Goal: Complete application form

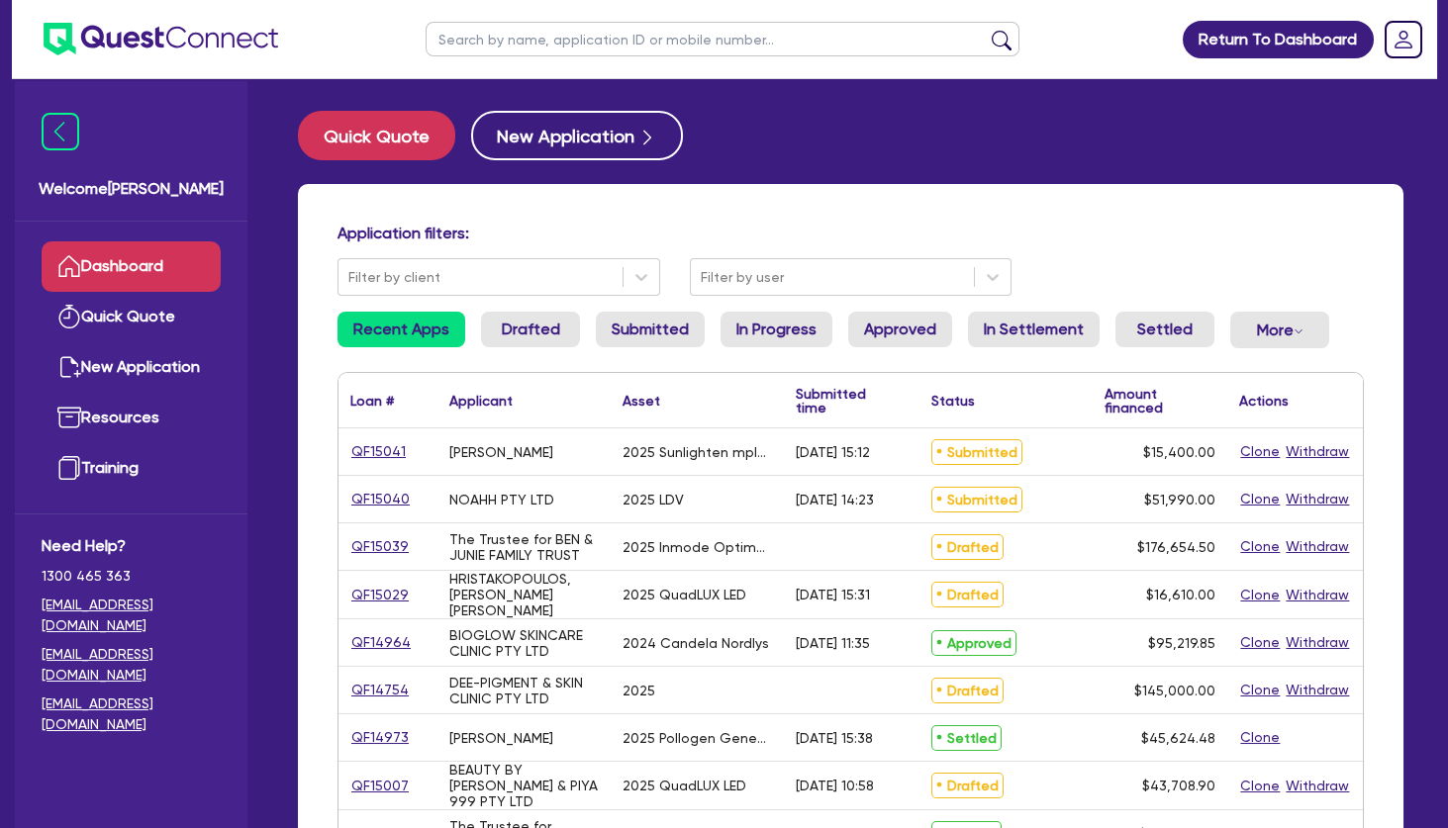
click at [383, 488] on div "QF15040" at bounding box center [387, 499] width 99 height 47
click at [383, 497] on link "QF15040" at bounding box center [380, 499] width 60 height 23
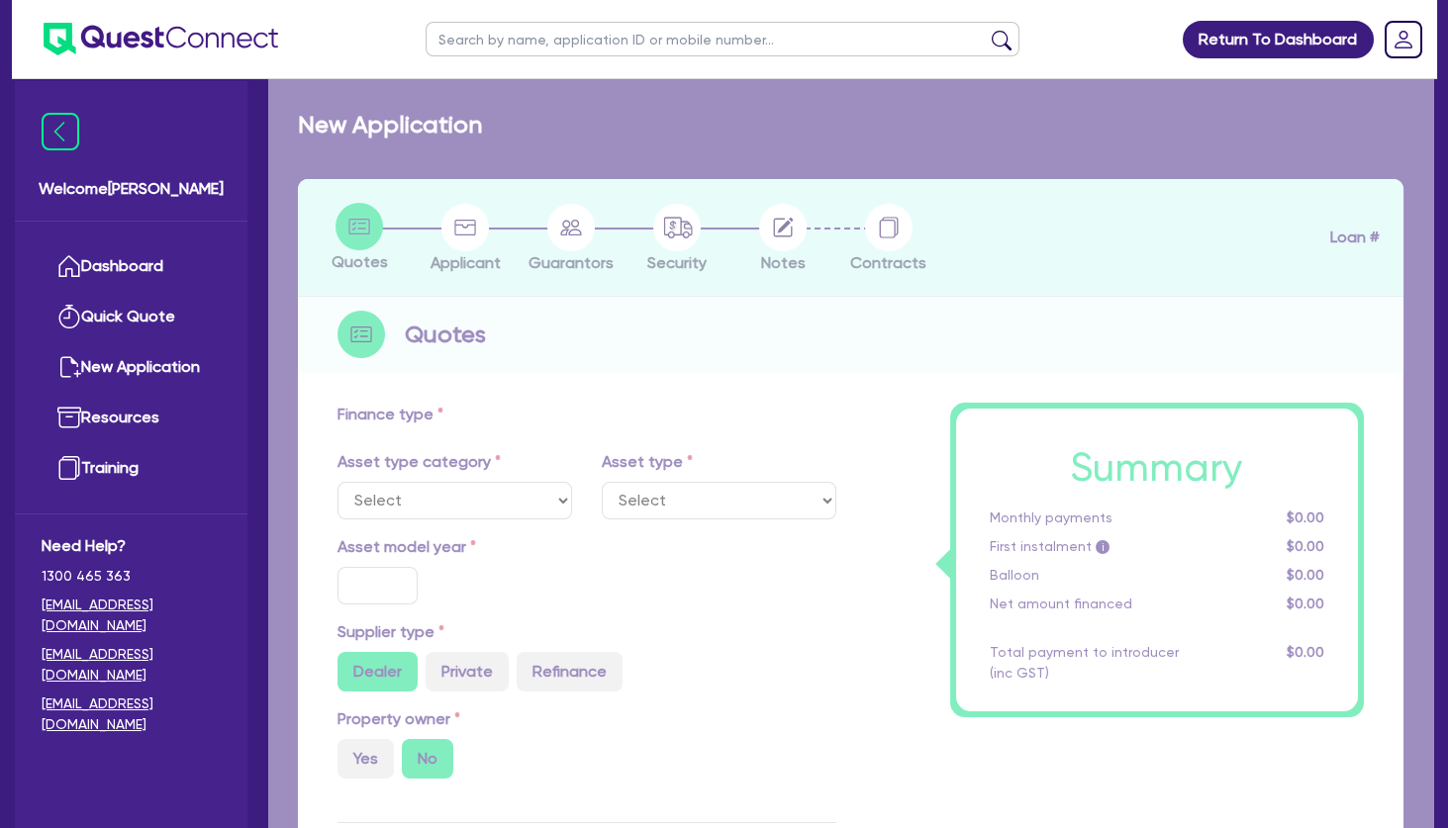
select select "CARS_AND_LIGHT_TRUCKS"
type input "2025"
radio input "true"
type input "51,990"
type input "2.5"
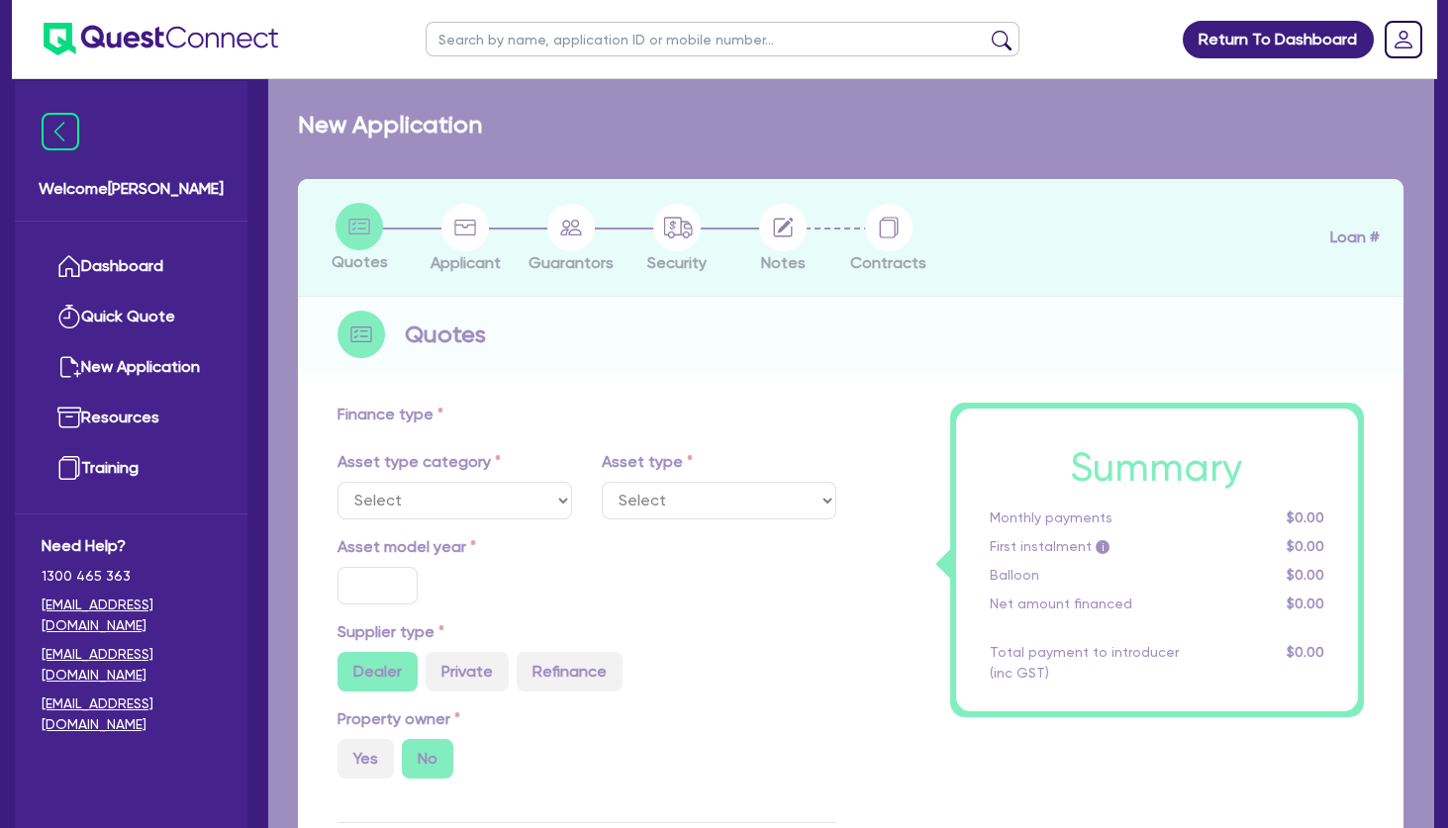
type input "1,299.75"
type input "6.75"
select select "PASSENGER_VEHICLES"
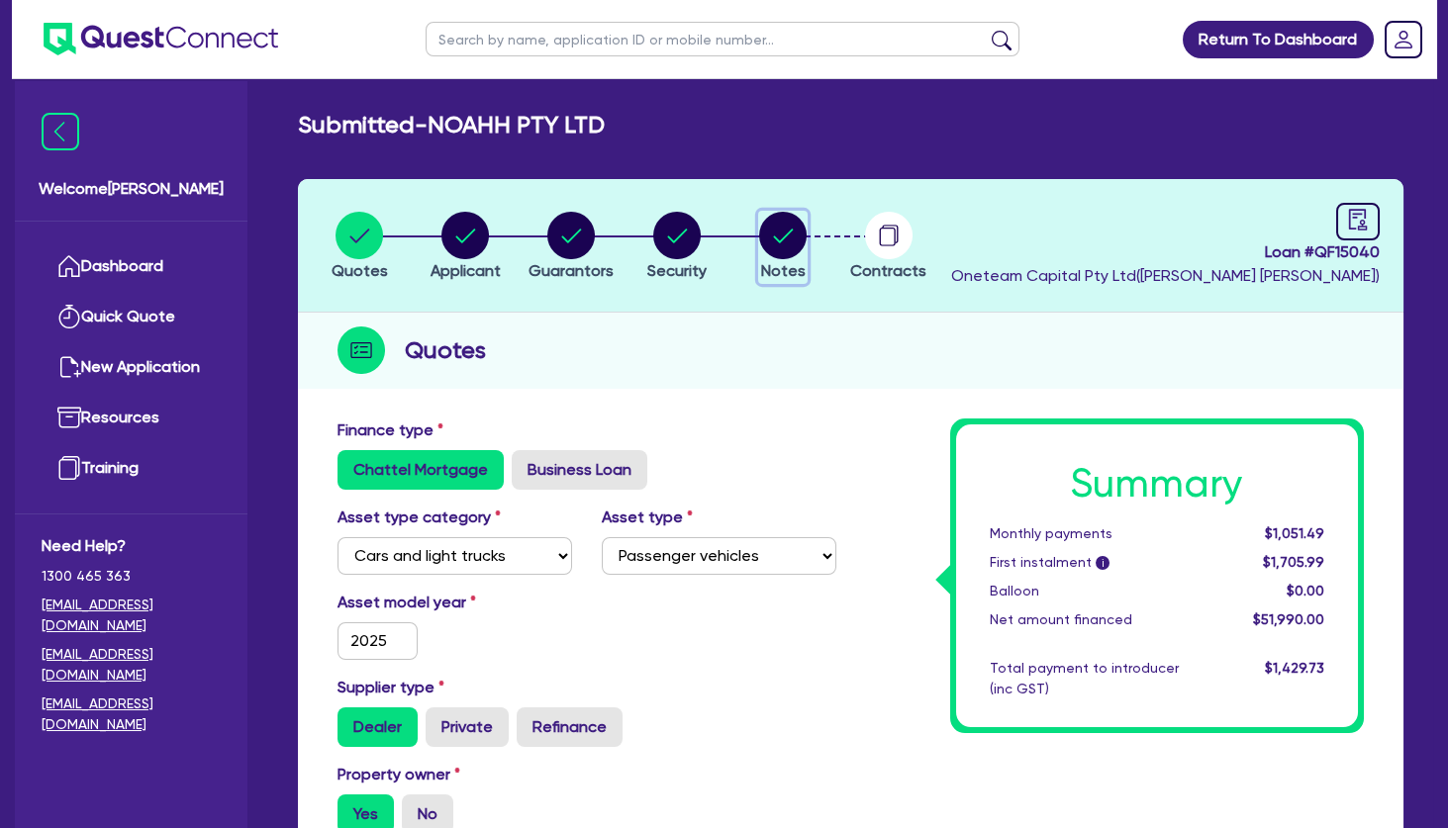
click at [784, 238] on icon "button" at bounding box center [784, 236] width 20 height 14
select select "Other"
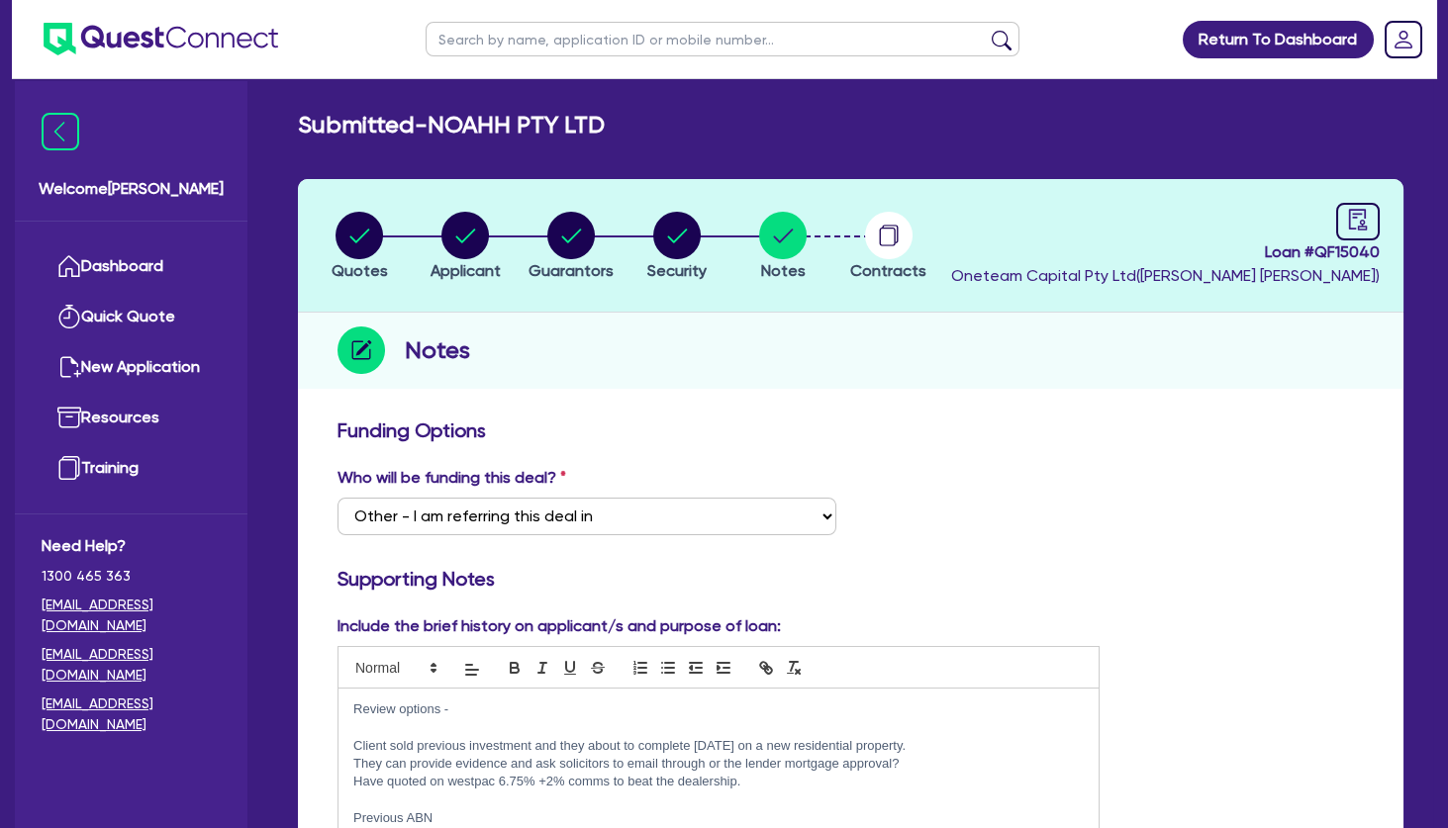
click at [572, 51] on input "text" at bounding box center [723, 39] width 594 height 35
type input "jayde"
click button "submit" at bounding box center [1002, 44] width 32 height 28
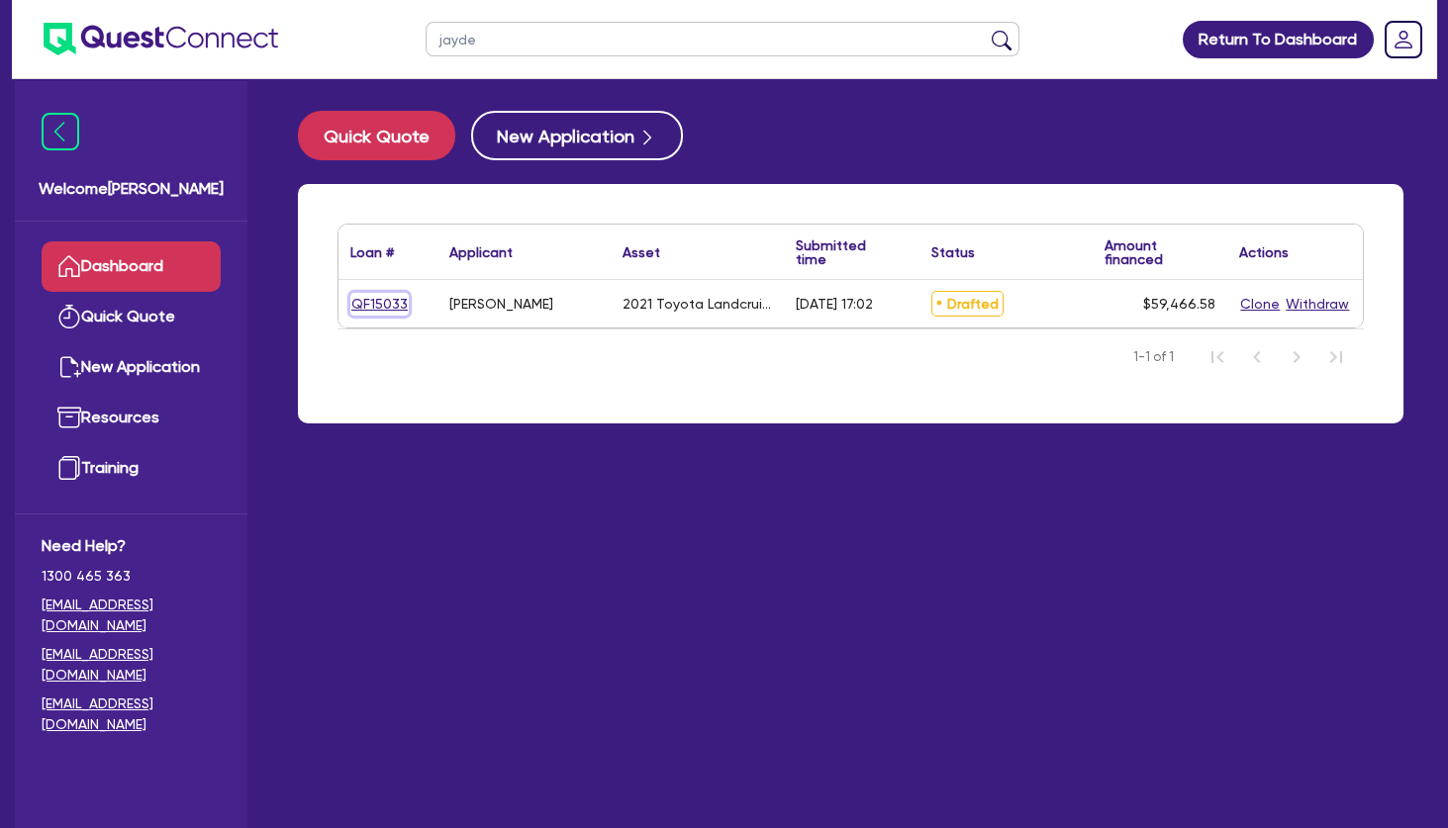
click at [374, 298] on link "QF15033" at bounding box center [379, 304] width 58 height 23
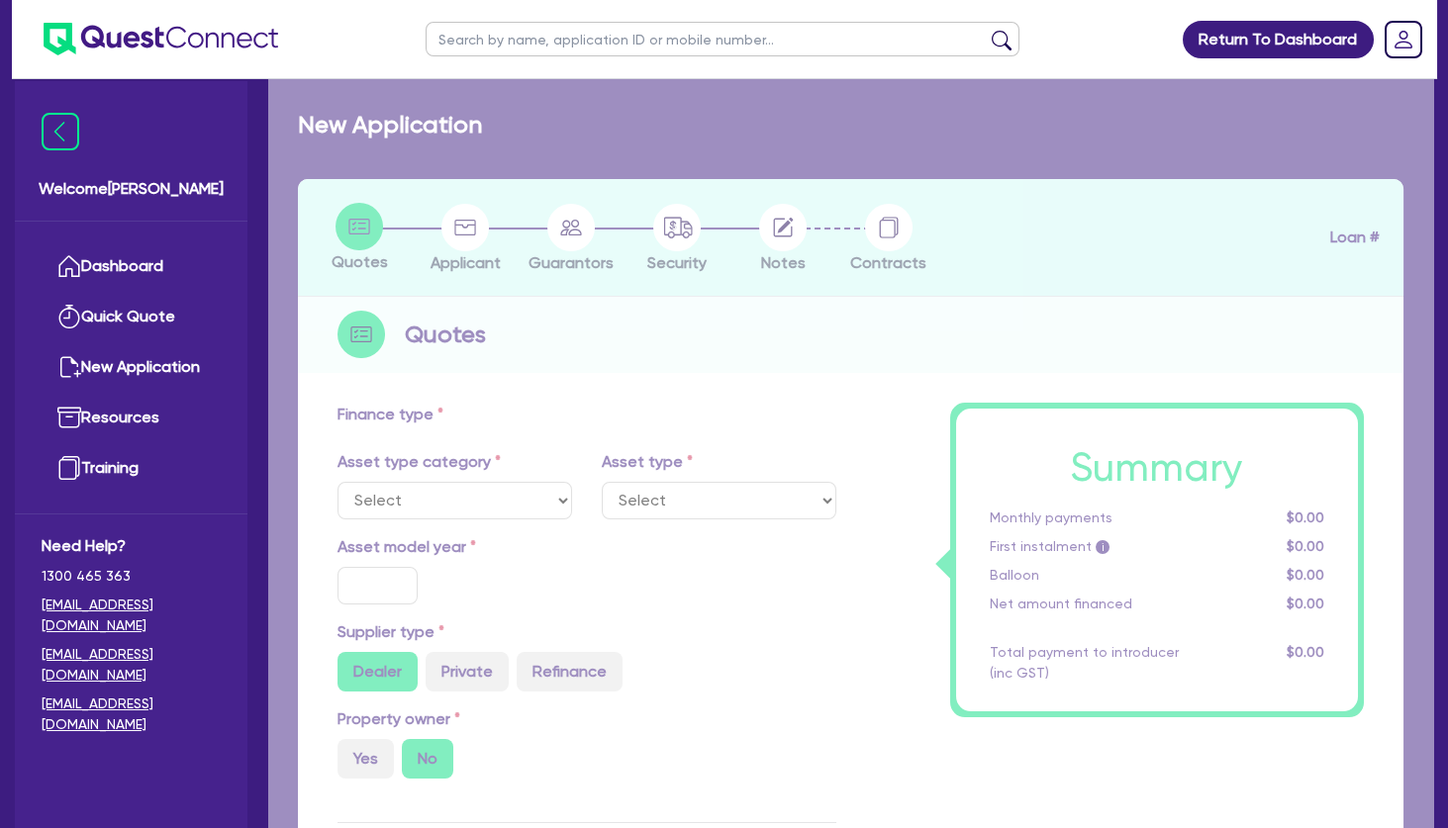
select select "CARS_AND_LIGHT_TRUCKS"
type input "2021"
radio input "false"
radio input "true"
type input "59,466.58"
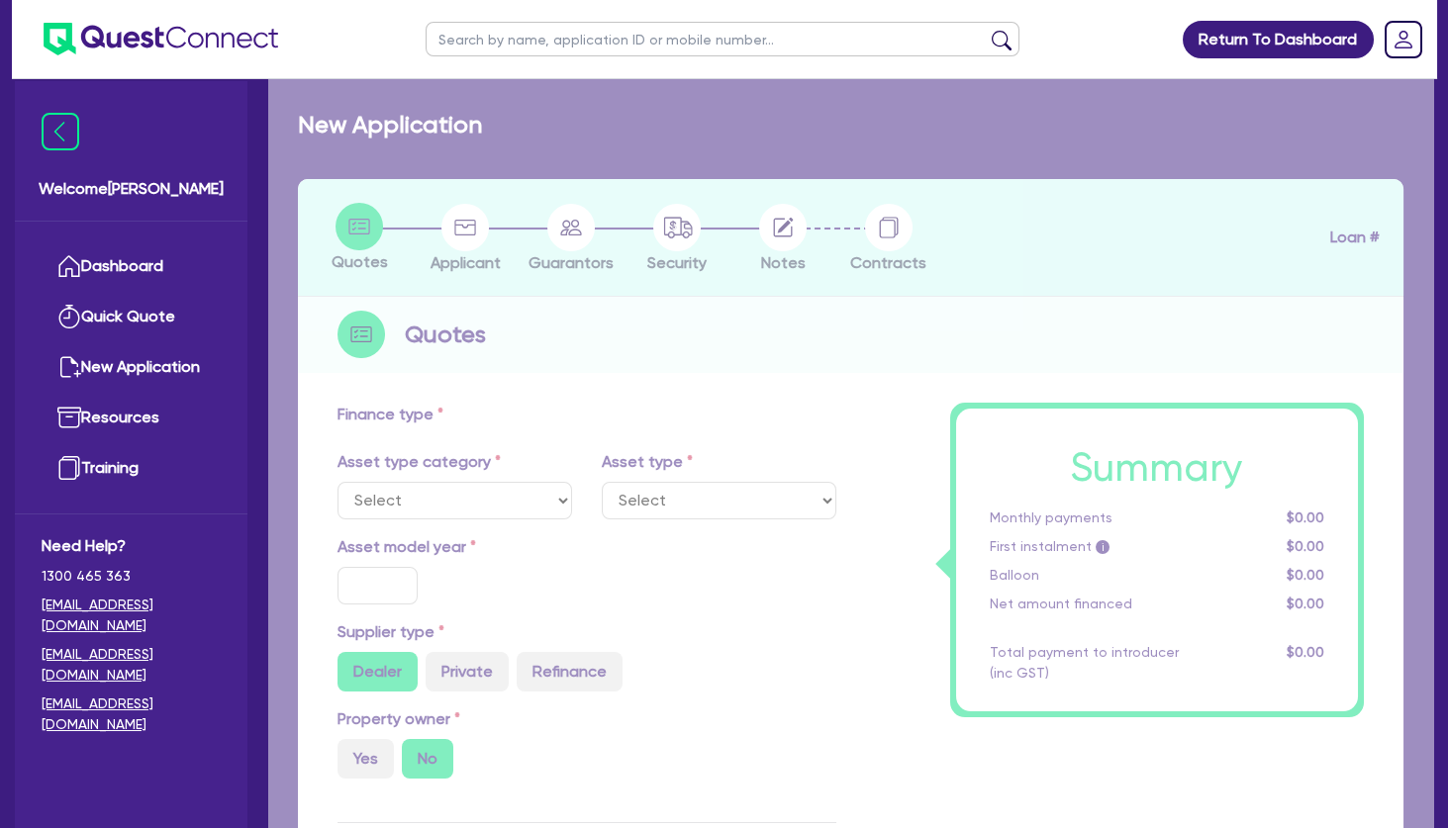
type input "3"
type input "1,784"
type input "8.59"
type input "499"
select select "PASSENGER_VEHICLES"
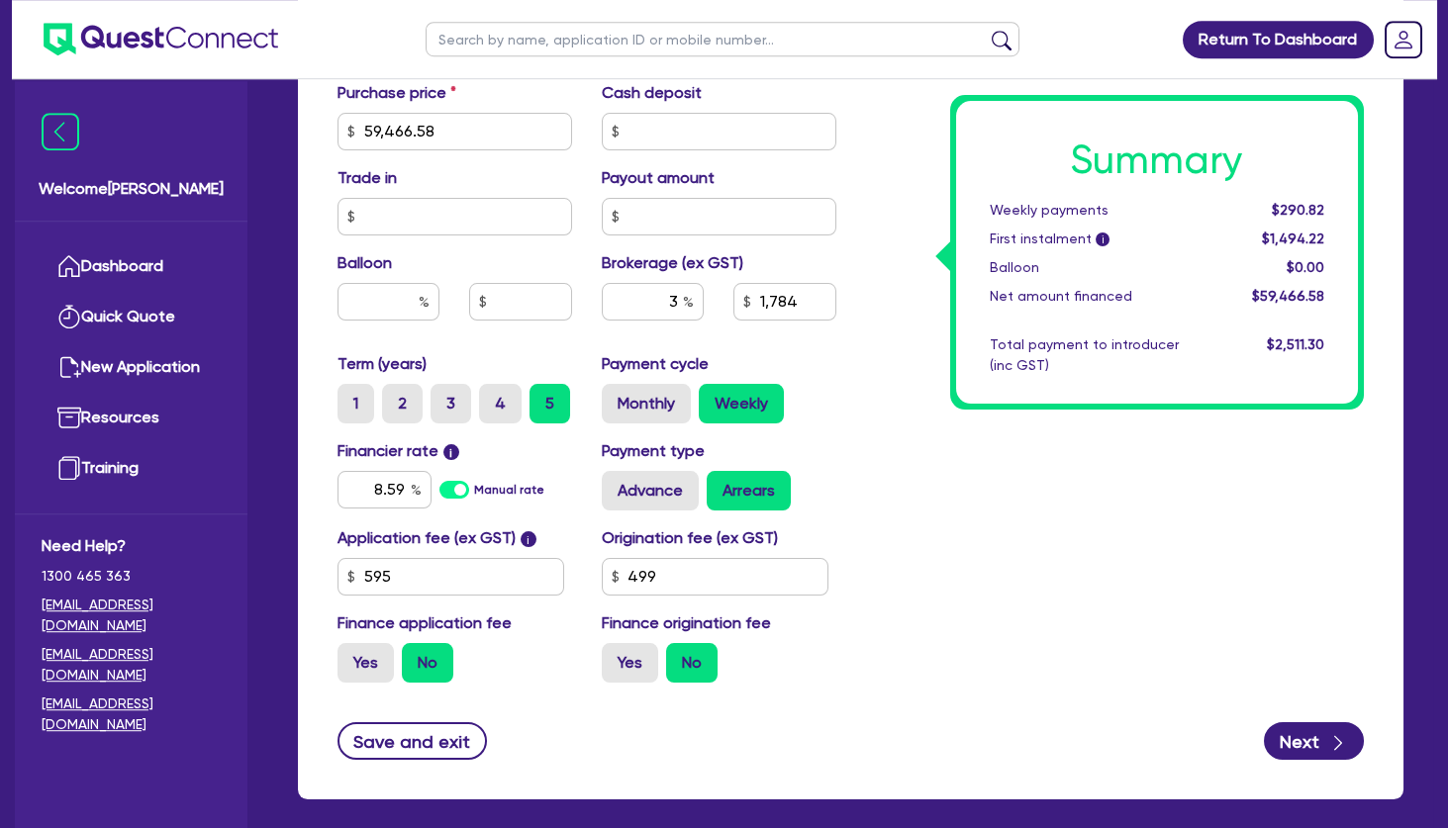
scroll to position [877, 0]
click at [668, 305] on input "3" at bounding box center [653, 302] width 102 height 38
type input "0"
type input "59,466.58"
type input "1,784"
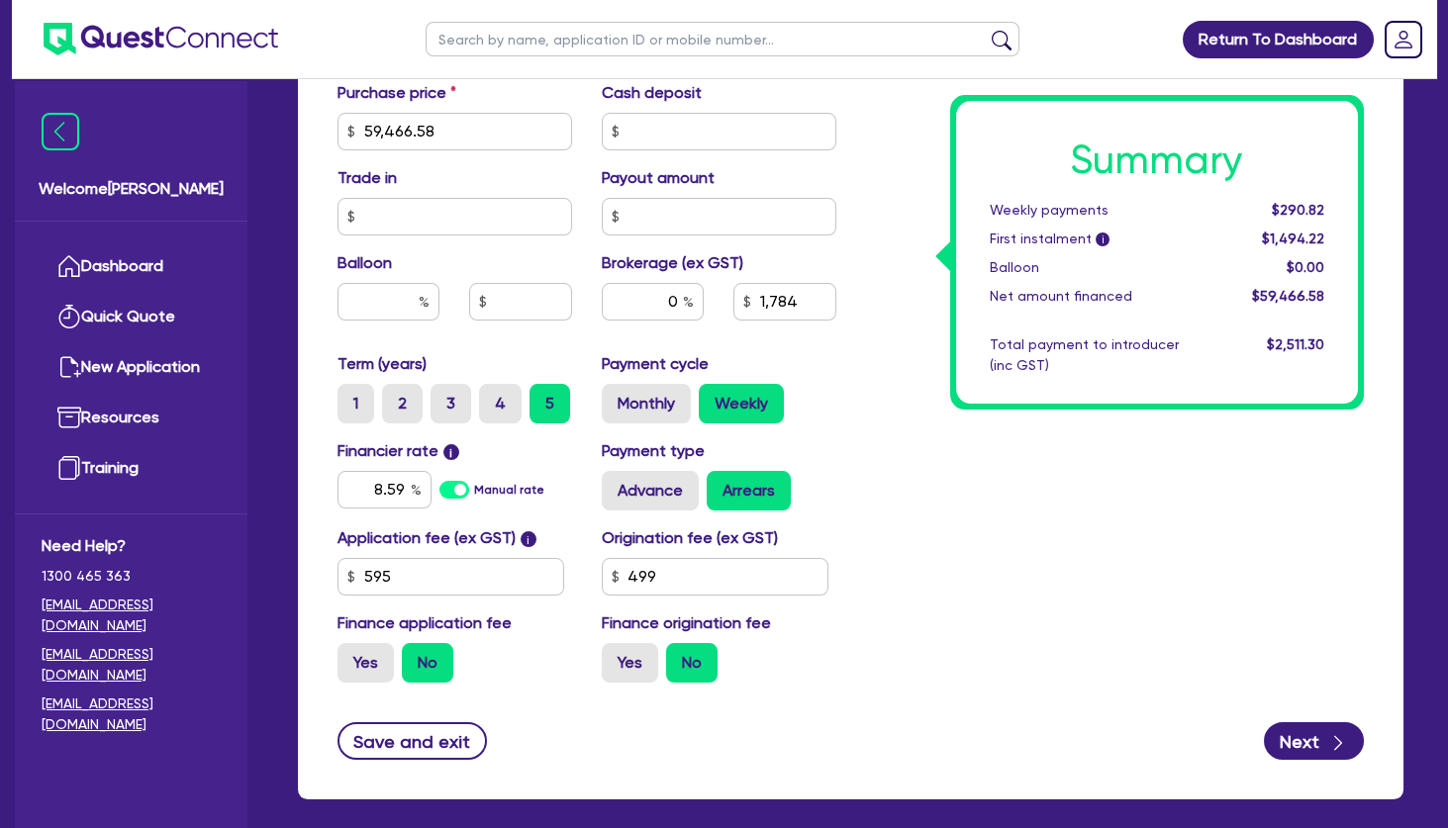
click at [985, 470] on div "Summary Weekly payments $290.82 First instalment i $1,494.22 Balloon $0.00 Net …" at bounding box center [1115, 120] width 528 height 1157
type input "59,466.58"
click at [506, 400] on label "4" at bounding box center [500, 404] width 43 height 40
click at [492, 397] on input "4" at bounding box center [485, 390] width 13 height 13
radio input "true"
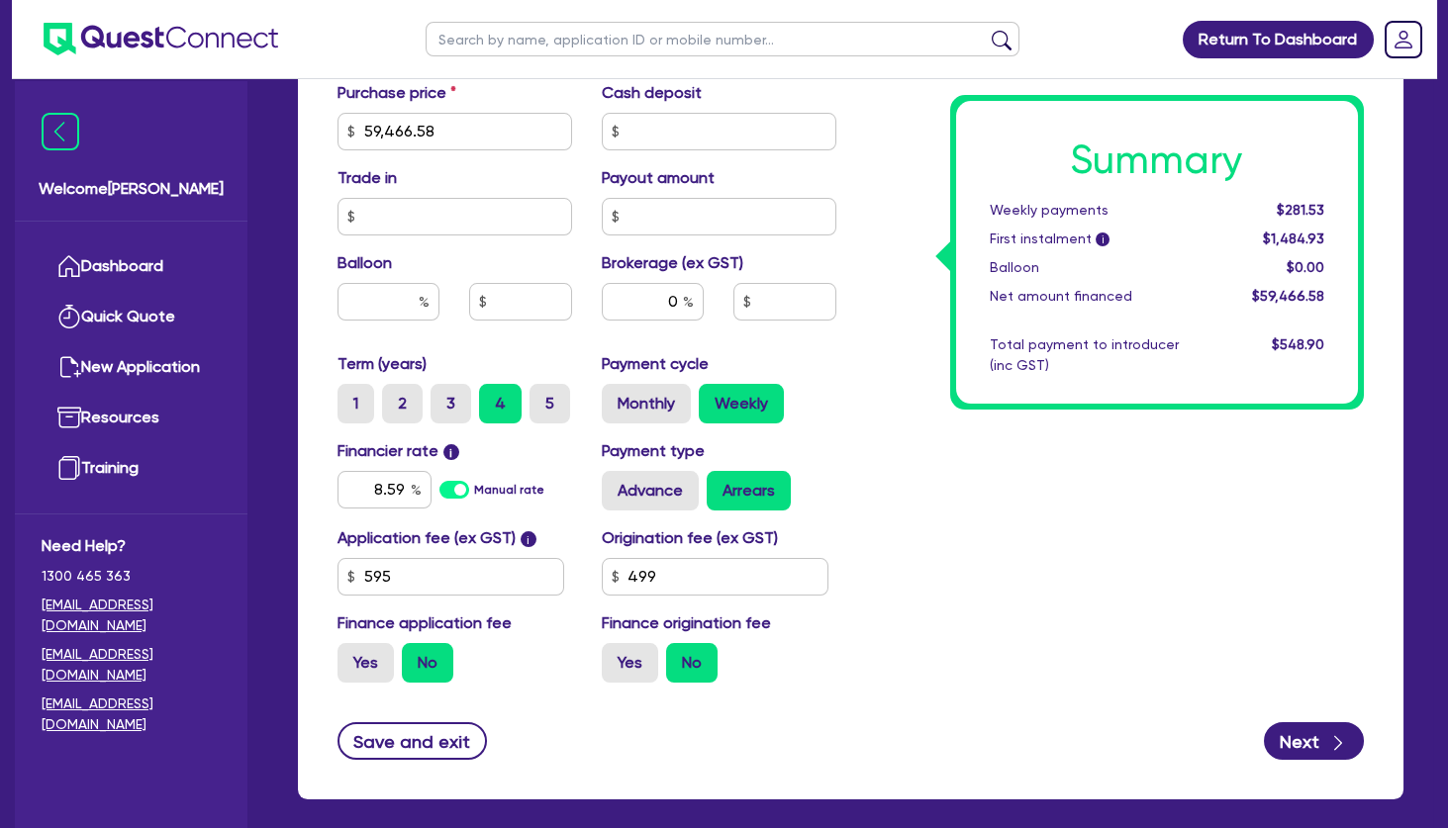
type input "59,466.58"
click at [664, 389] on label "Monthly" at bounding box center [646, 404] width 89 height 40
click at [615, 389] on input "Monthly" at bounding box center [608, 390] width 13 height 13
radio input "true"
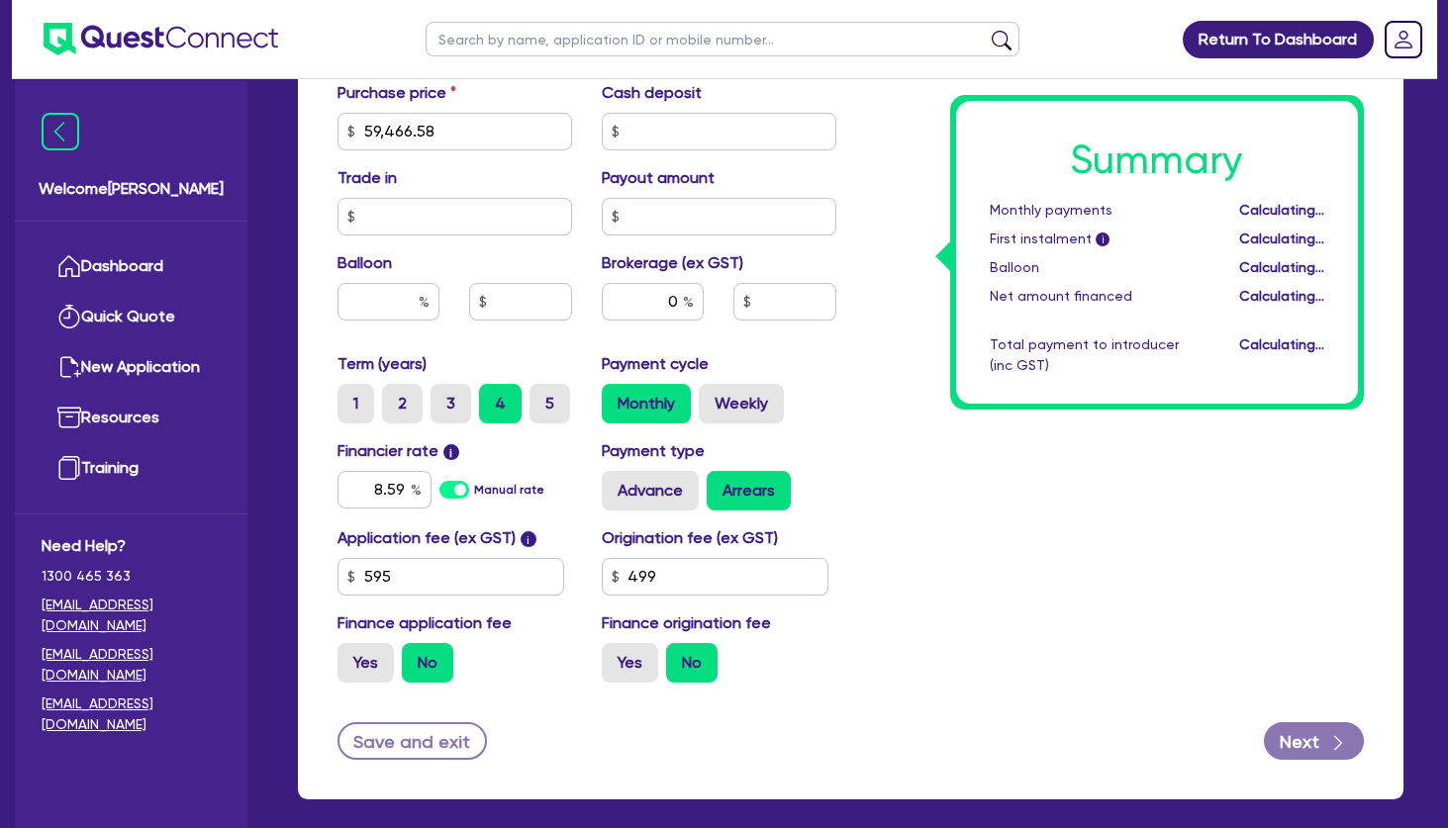
type input "59,466.58"
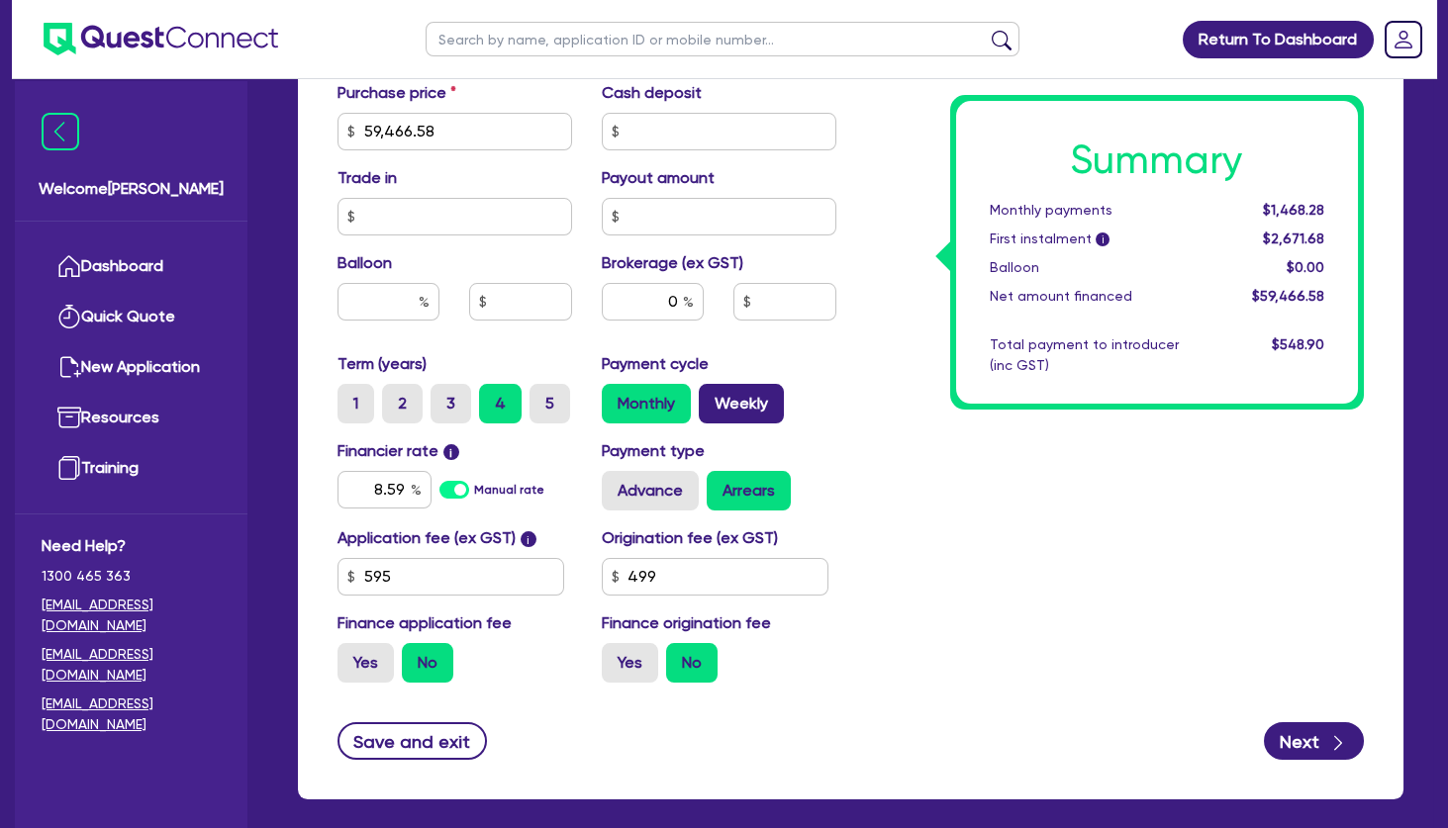
click at [770, 403] on label "Weekly" at bounding box center [741, 404] width 85 height 40
click at [712, 397] on input "Weekly" at bounding box center [705, 390] width 13 height 13
radio input "true"
type input "59,466.58"
